Goal: Contribute content

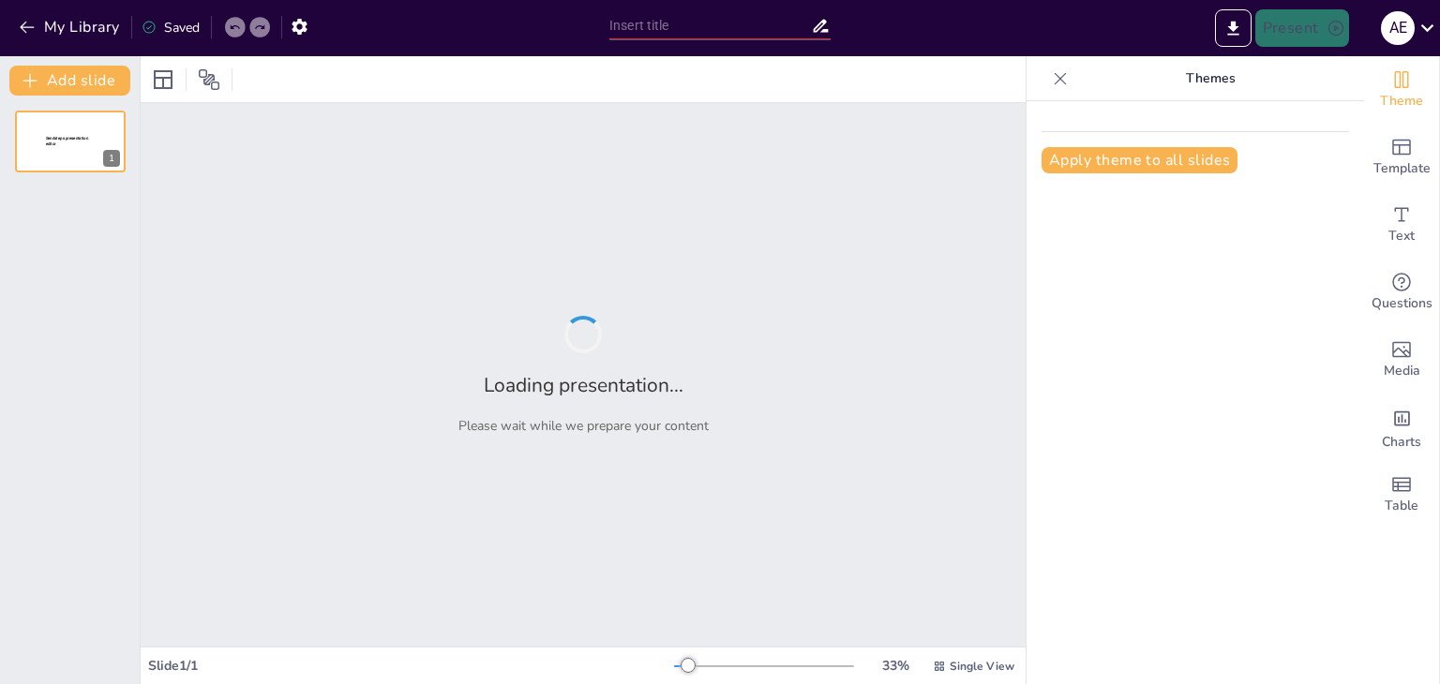
type input "Enfoque Biopsicológico del Delincuente"
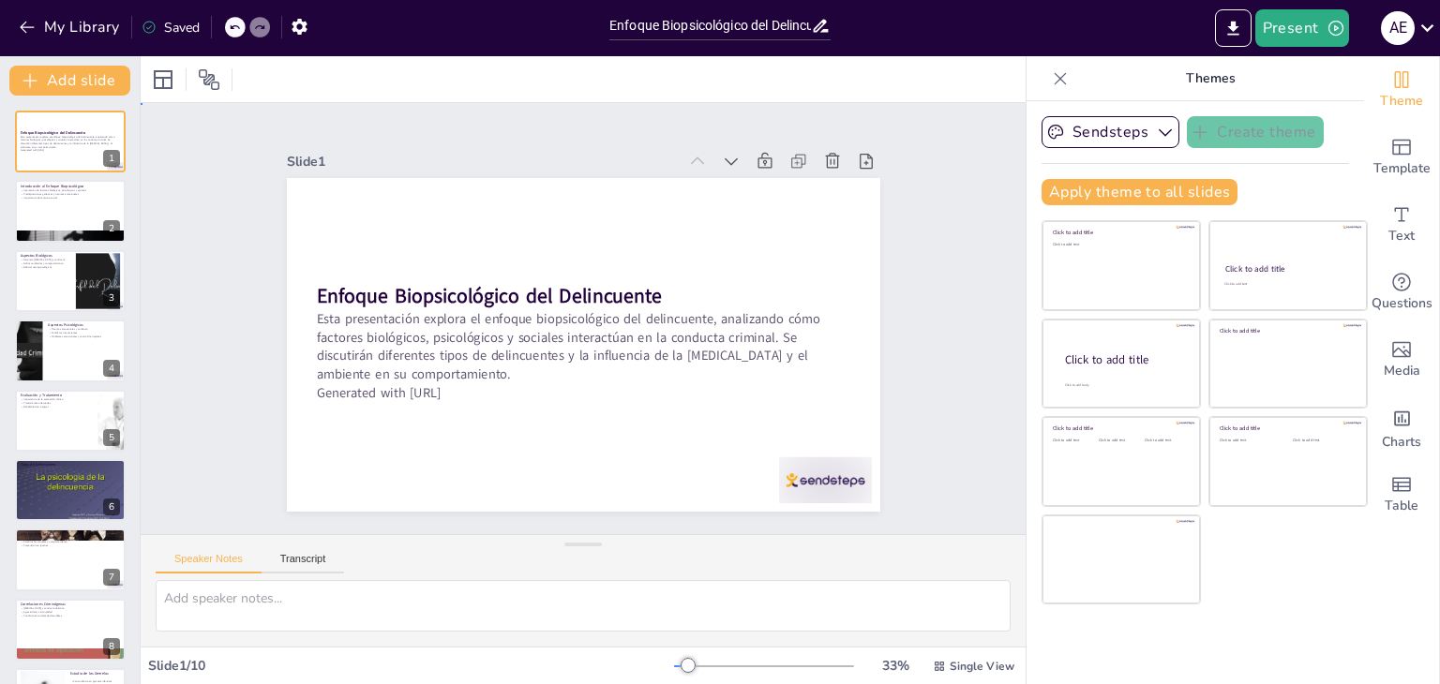
click at [204, 289] on div "Slide 1 Enfoque Biopsicológico del Delincuente Esta presentación explora el enf…" at bounding box center [582, 319] width 925 height 522
click at [83, 215] on div at bounding box center [70, 212] width 112 height 64
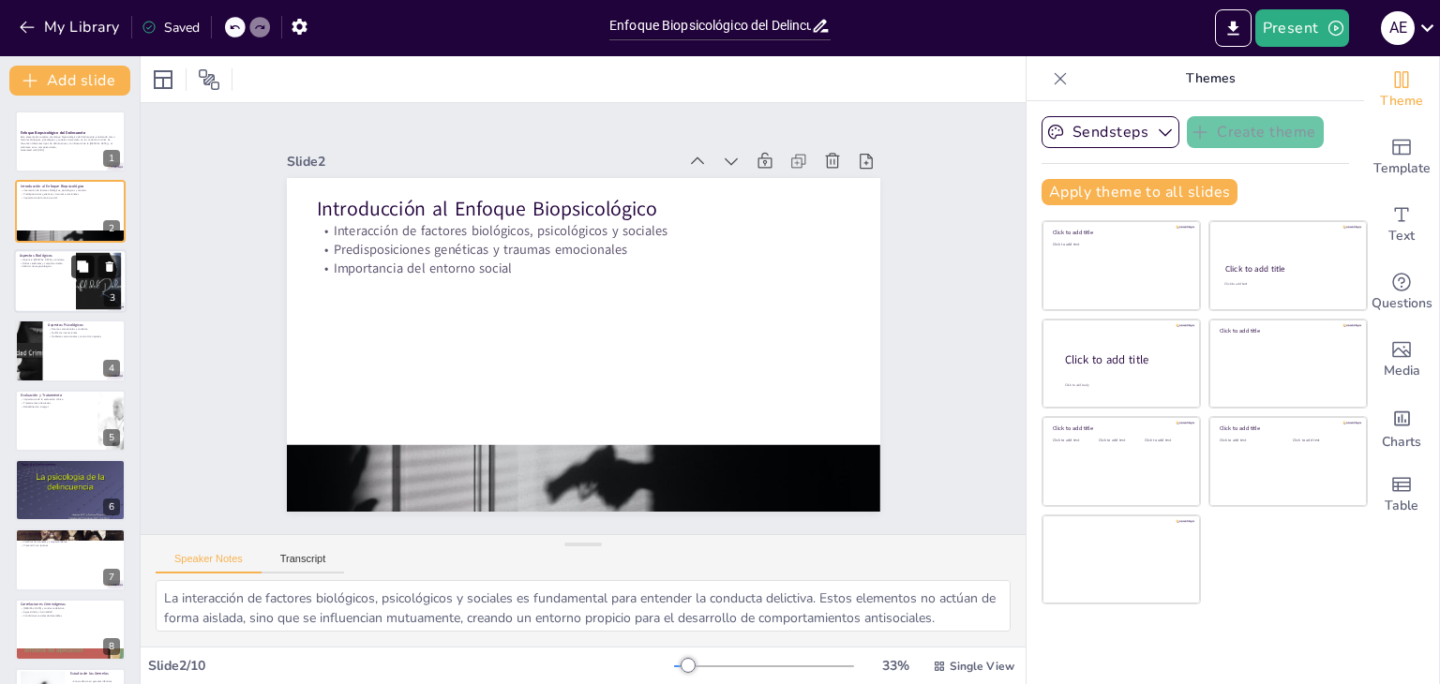
click at [83, 267] on icon at bounding box center [82, 266] width 11 height 11
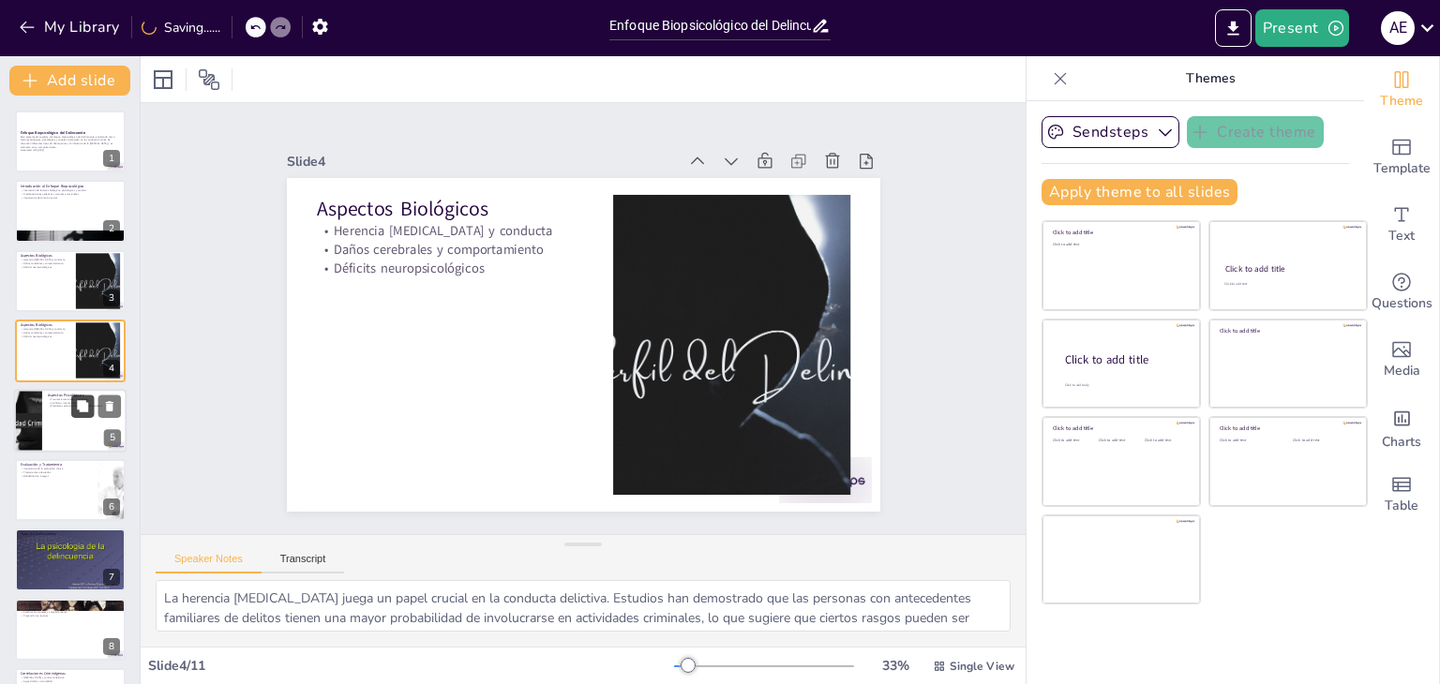
click at [75, 406] on button at bounding box center [82, 406] width 22 height 22
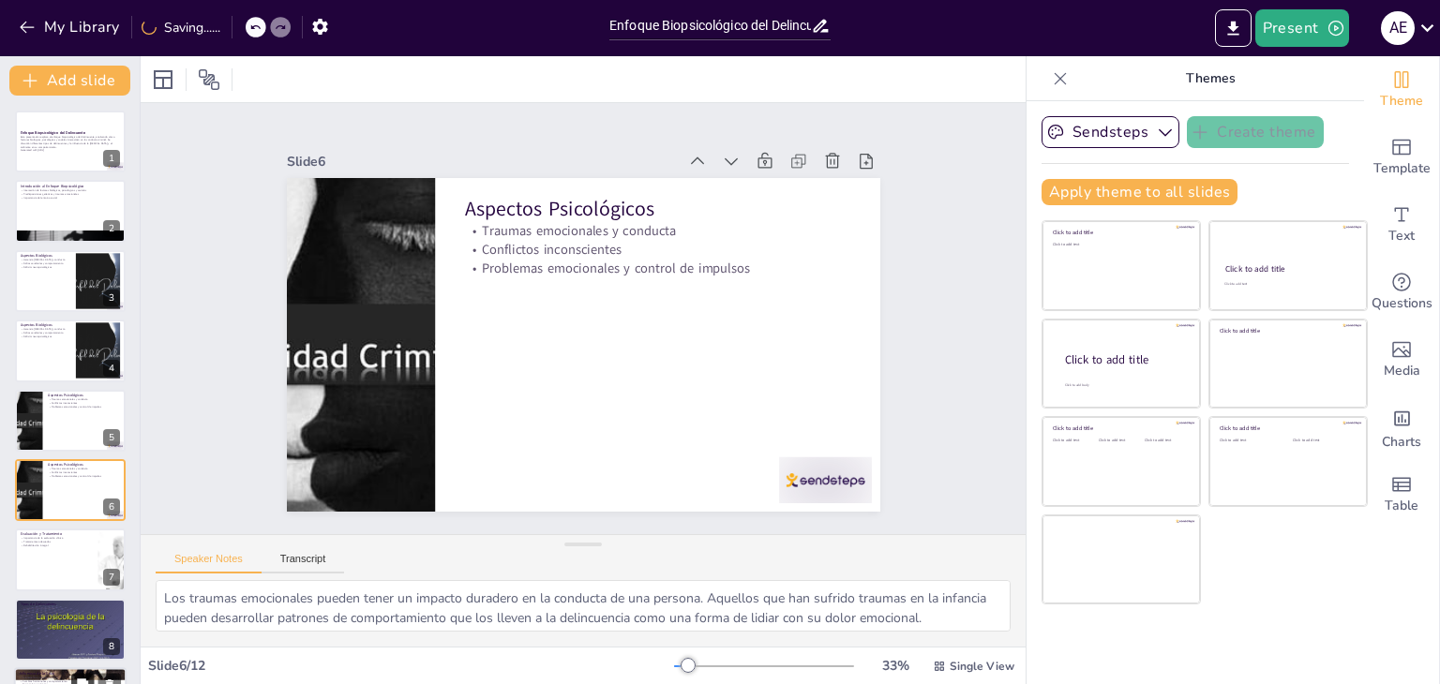
scroll to position [100, 0]
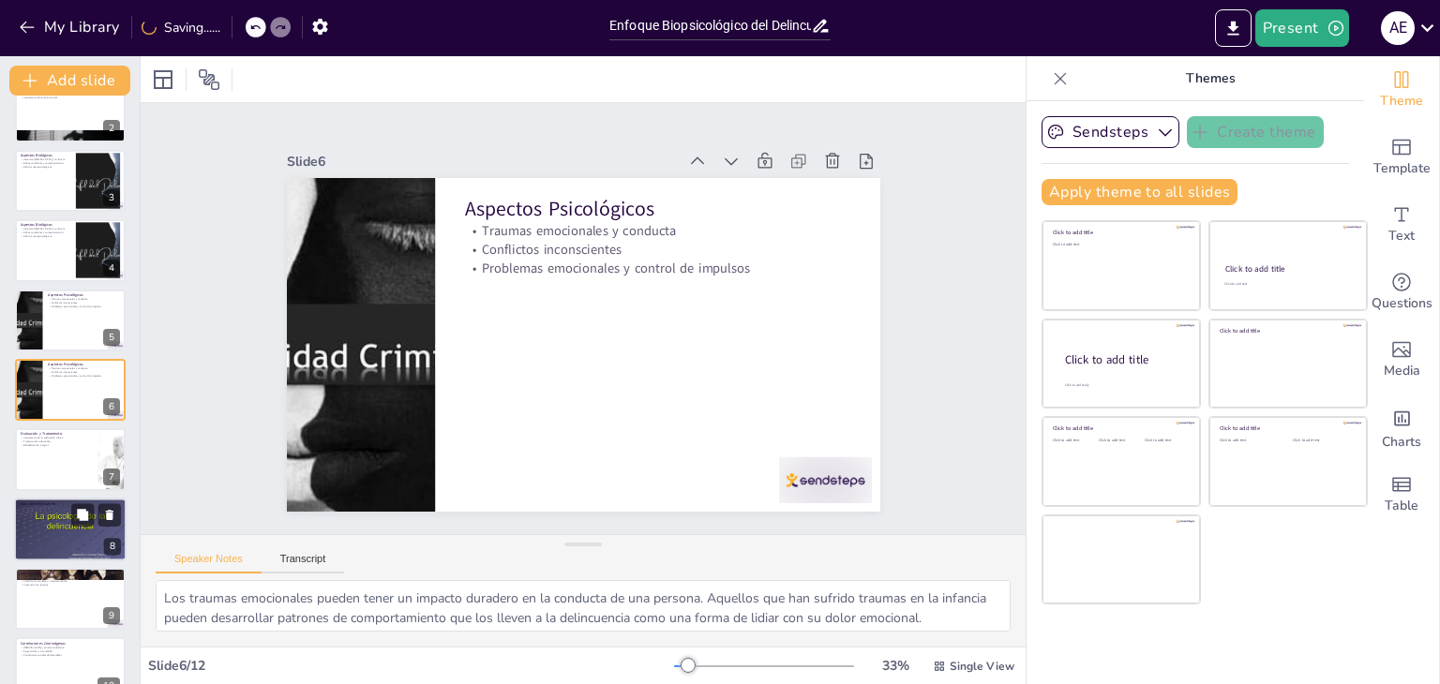
click at [45, 526] on div at bounding box center [70, 529] width 112 height 84
type textarea "La clasificación de delincuentes es importante para entender las diferentes mot…"
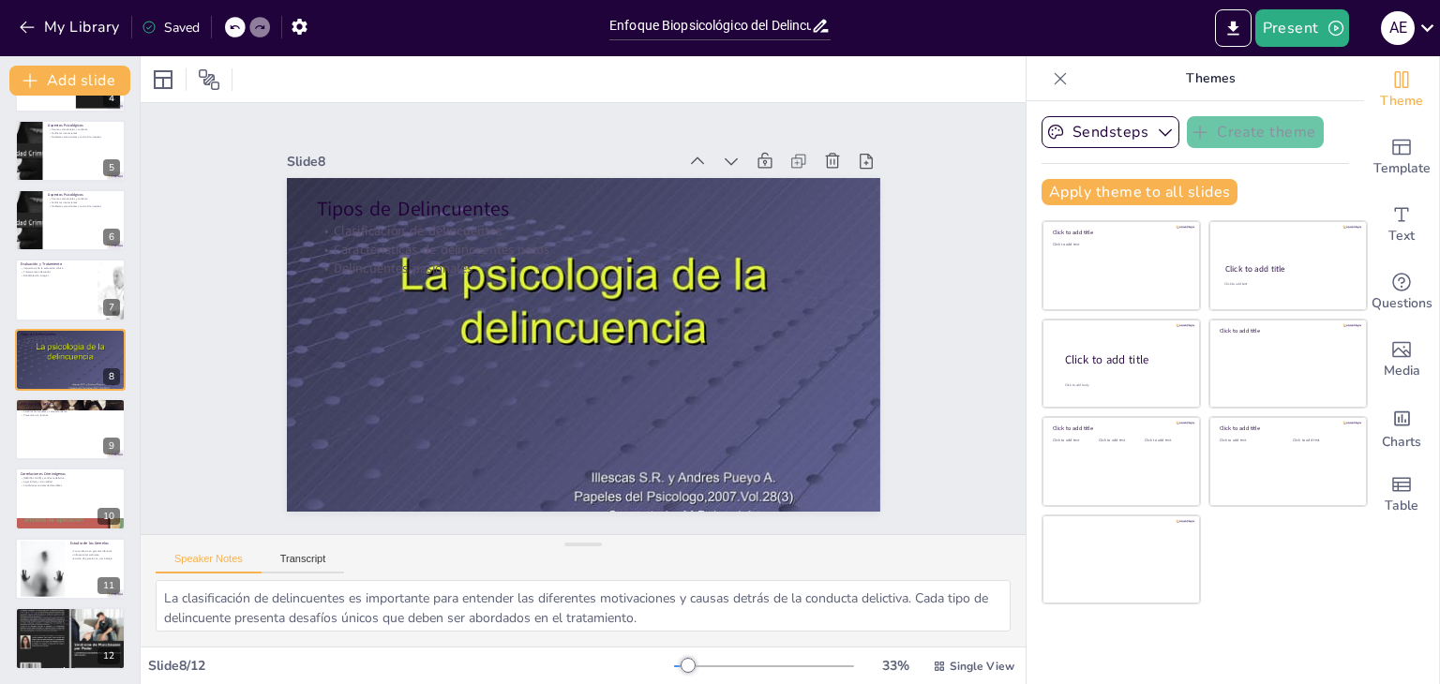
scroll to position [0, 0]
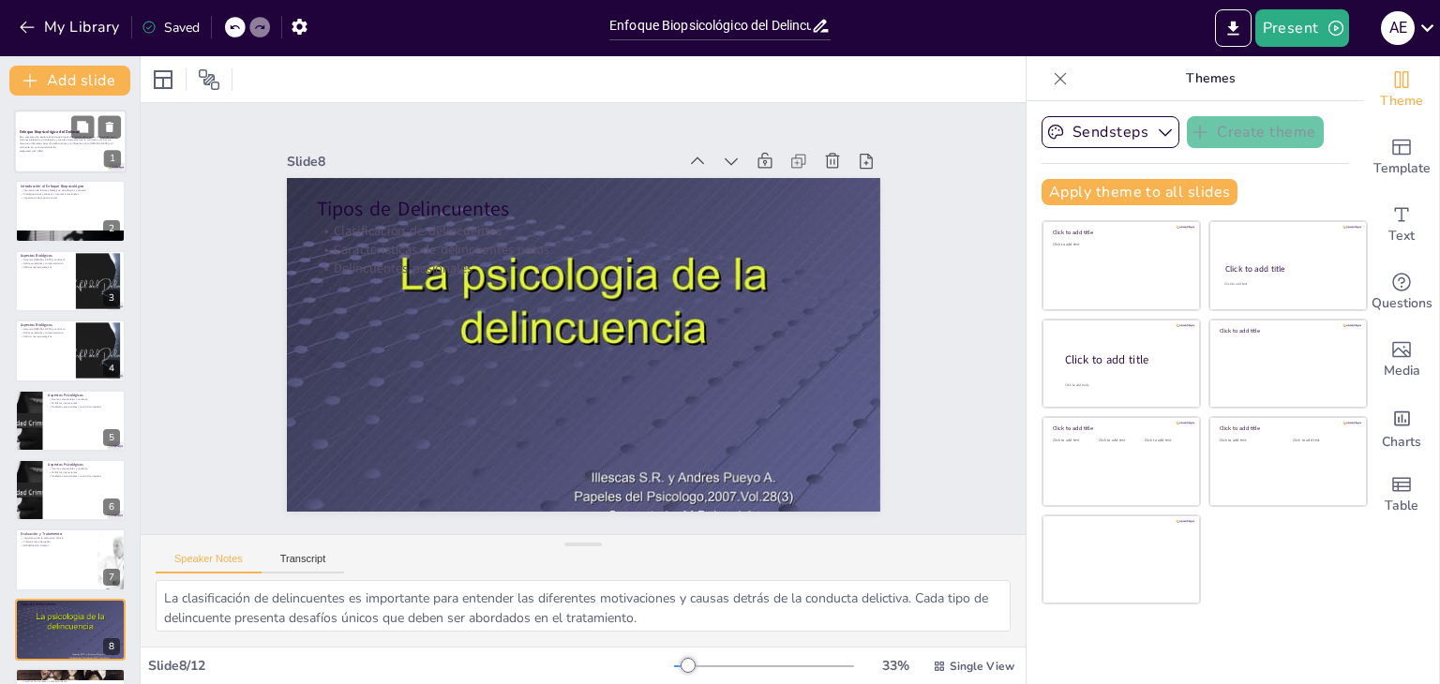
click at [56, 143] on p "Esta presentación explora el enfoque biopsicológico del delincuente, analizando…" at bounding box center [70, 142] width 101 height 14
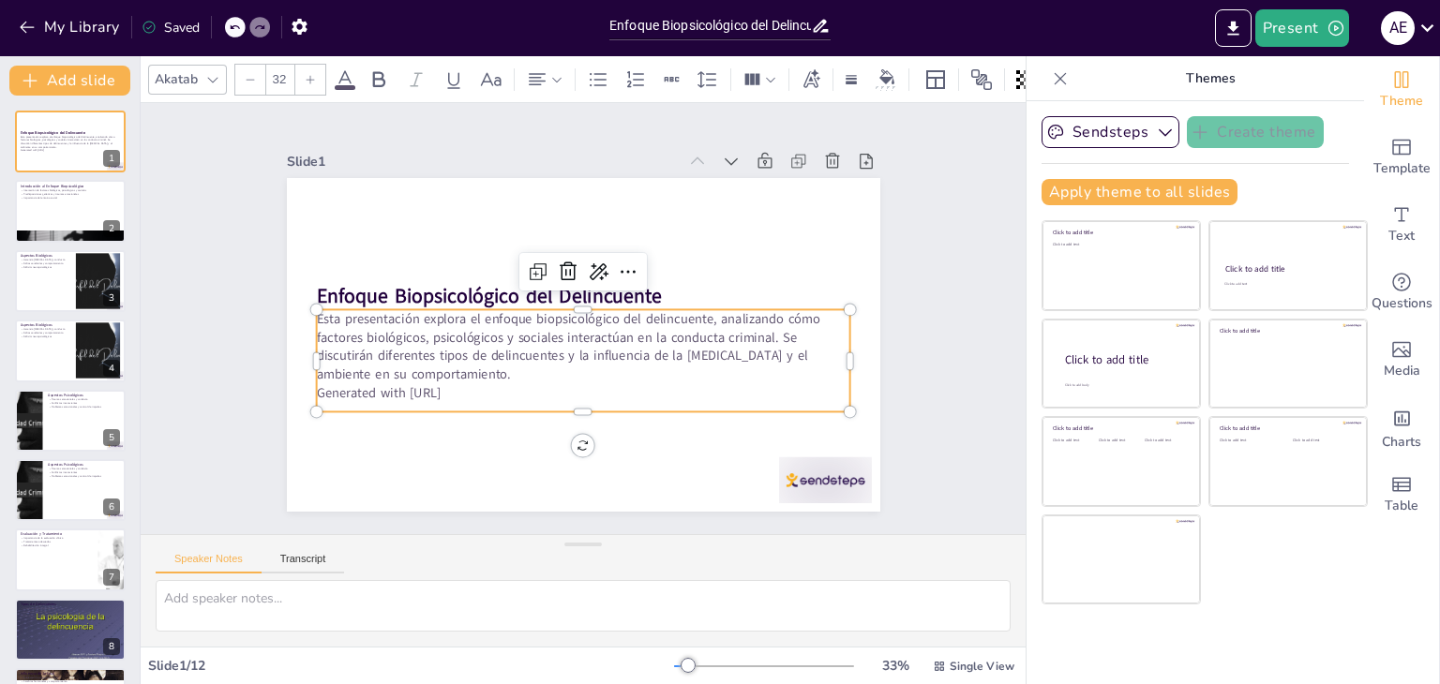
click at [419, 368] on p "Esta presentación explora el enfoque biopsicológico del delincuente, analizando…" at bounding box center [577, 346] width 538 height 184
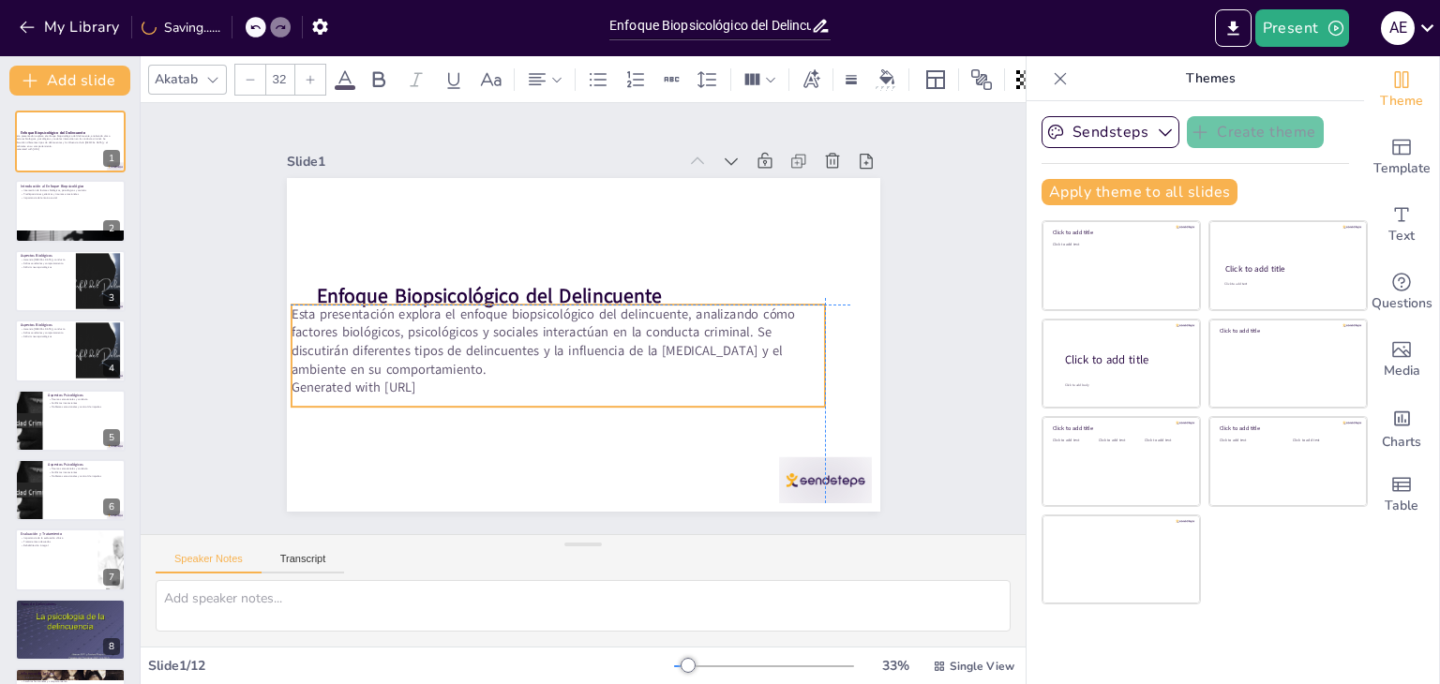
drag, startPoint x: 426, startPoint y: 368, endPoint x: 439, endPoint y: 372, distance: 12.7
click at [439, 372] on p "Esta presentación explora el enfoque biopsicológico del delincuente, analizando…" at bounding box center [554, 336] width 538 height 183
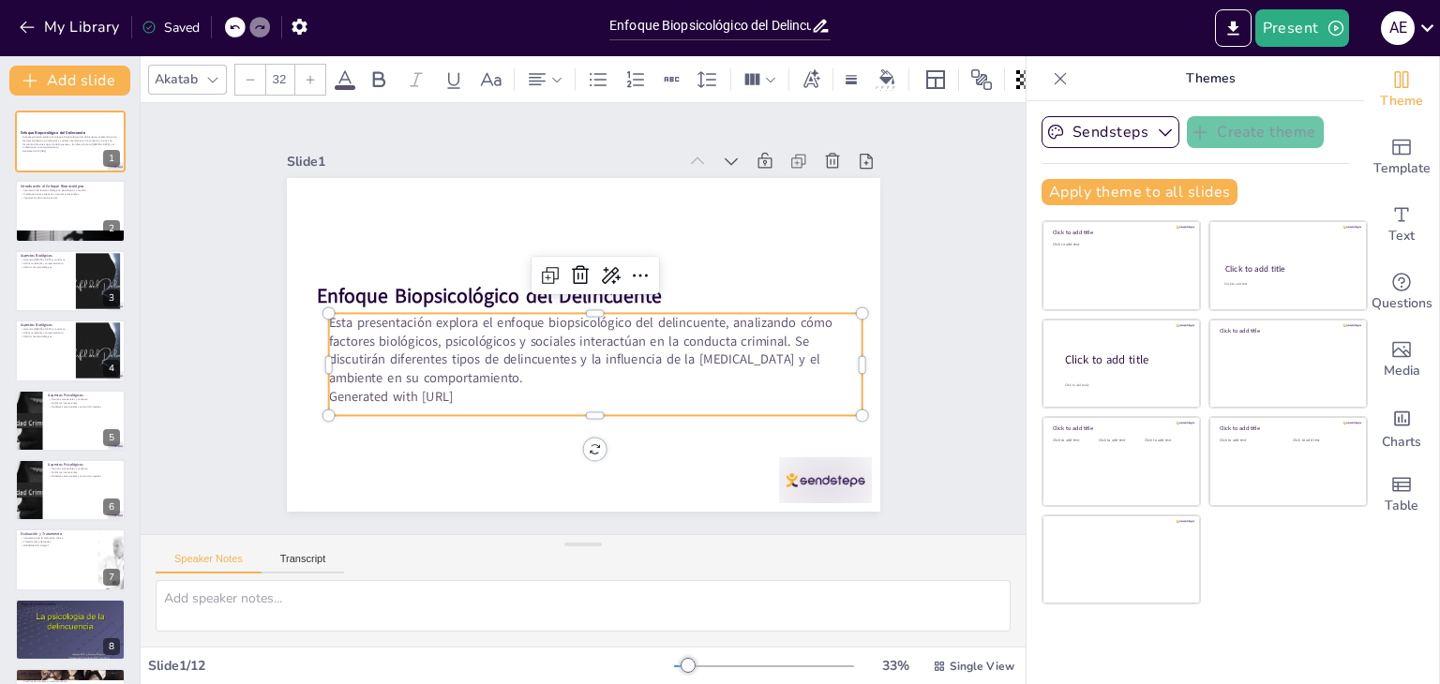
click at [440, 364] on p "Esta presentación explora el enfoque biopsicológico del delincuente, analizando…" at bounding box center [589, 353] width 538 height 184
click at [397, 349] on p "Esta presentación explora el enfoque biopsicológico del delincuente, analizando…" at bounding box center [589, 352] width 538 height 183
click at [397, 349] on p "Esta presentación explora el enfoque biopsicológico del delincuente, analizando…" at bounding box center [591, 351] width 539 height 129
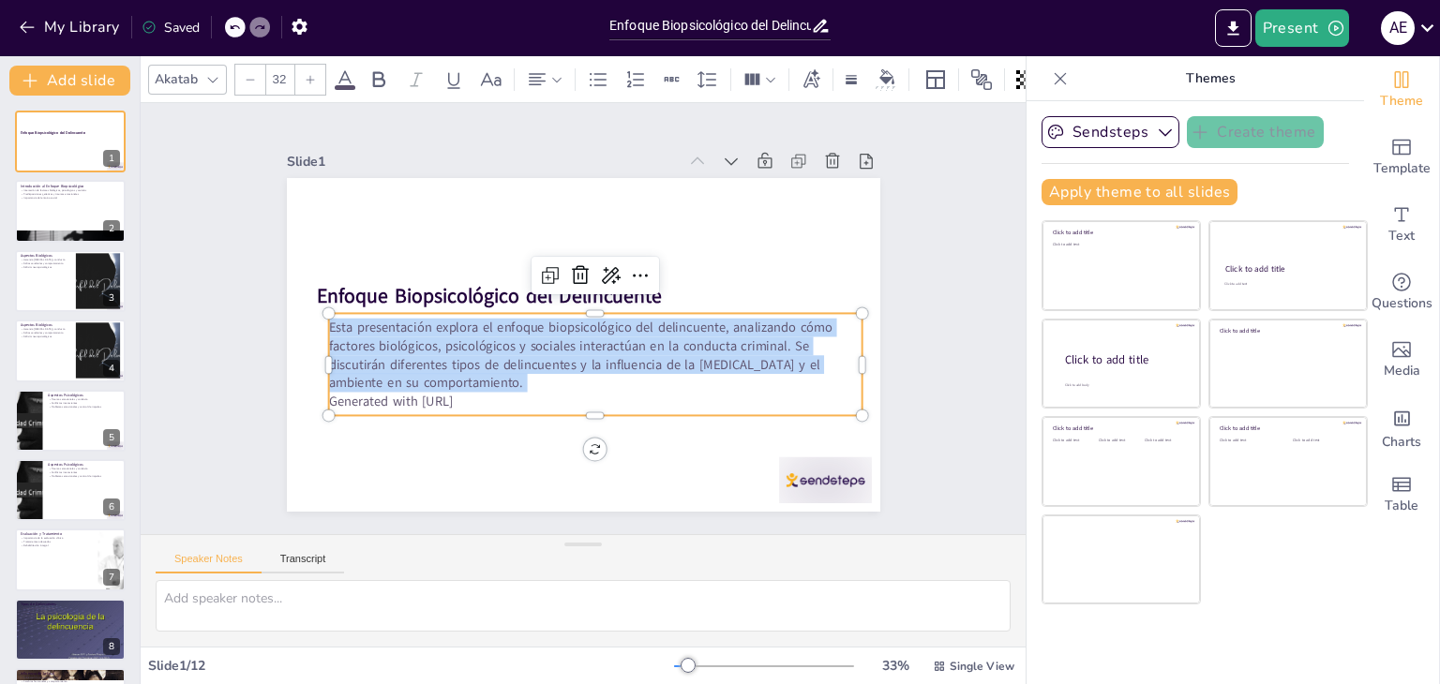
click at [397, 349] on p "Esta presentación explora el enfoque biopsicológico del delincuente, analizando…" at bounding box center [590, 355] width 539 height 129
copy p "Esta presentación explora el enfoque biopsicológico del delincuente, analizando…"
